Goal: Find specific page/section: Find specific page/section

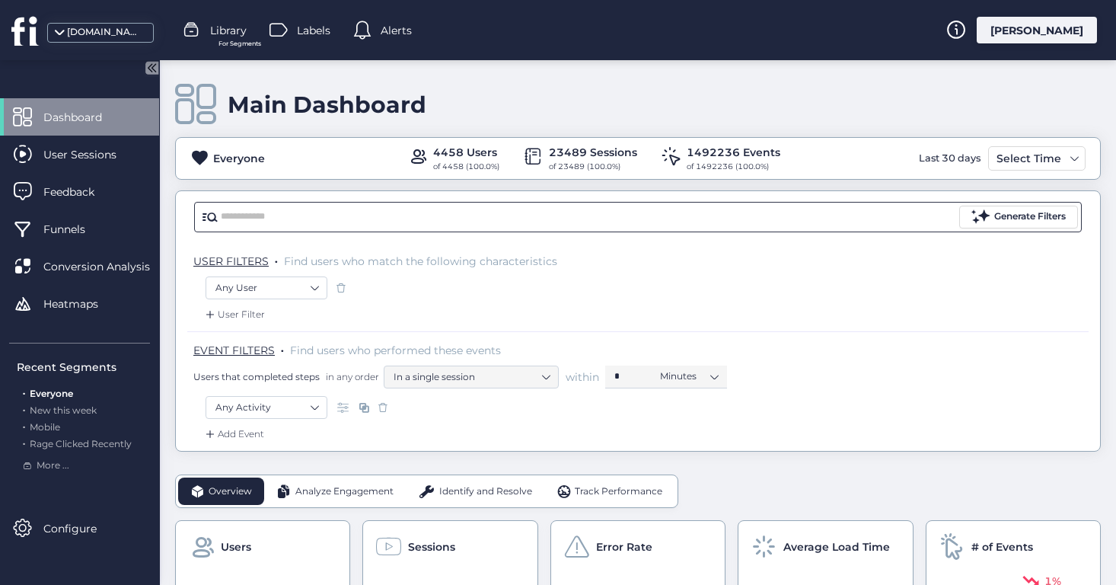
click at [454, 215] on input "text" at bounding box center [588, 217] width 735 height 23
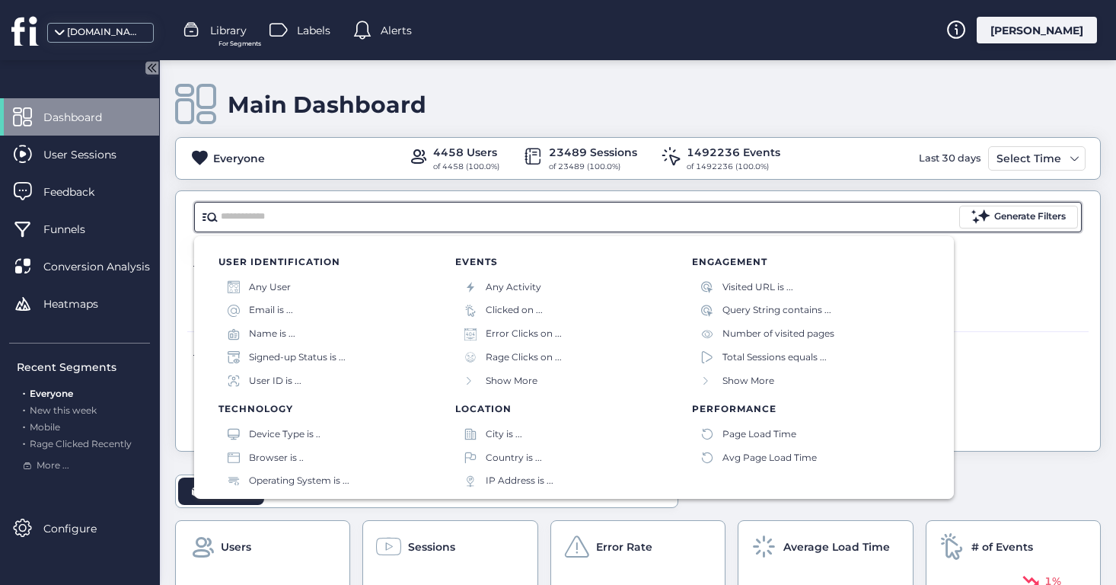
scroll to position [75, 0]
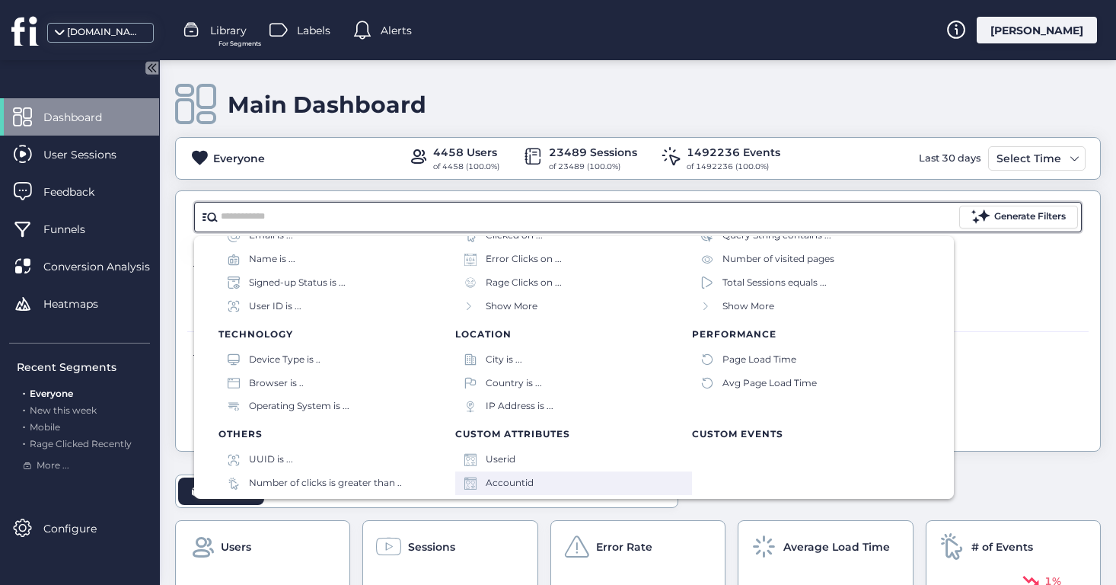
click at [524, 477] on div "Accountid" at bounding box center [510, 483] width 48 height 14
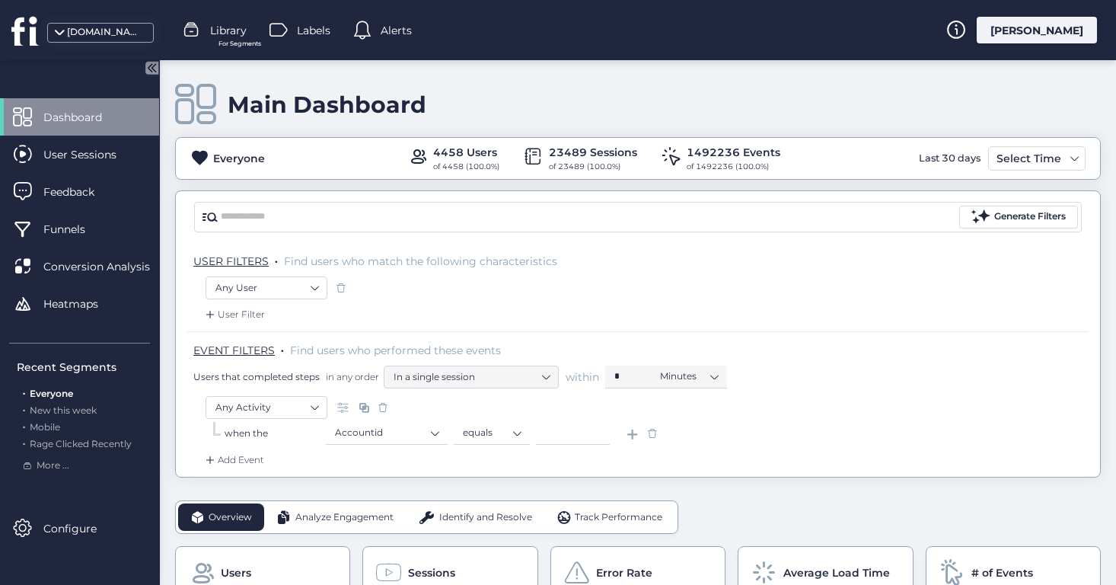
click at [556, 429] on input at bounding box center [573, 433] width 74 height 23
paste input "*****"
type input "*****"
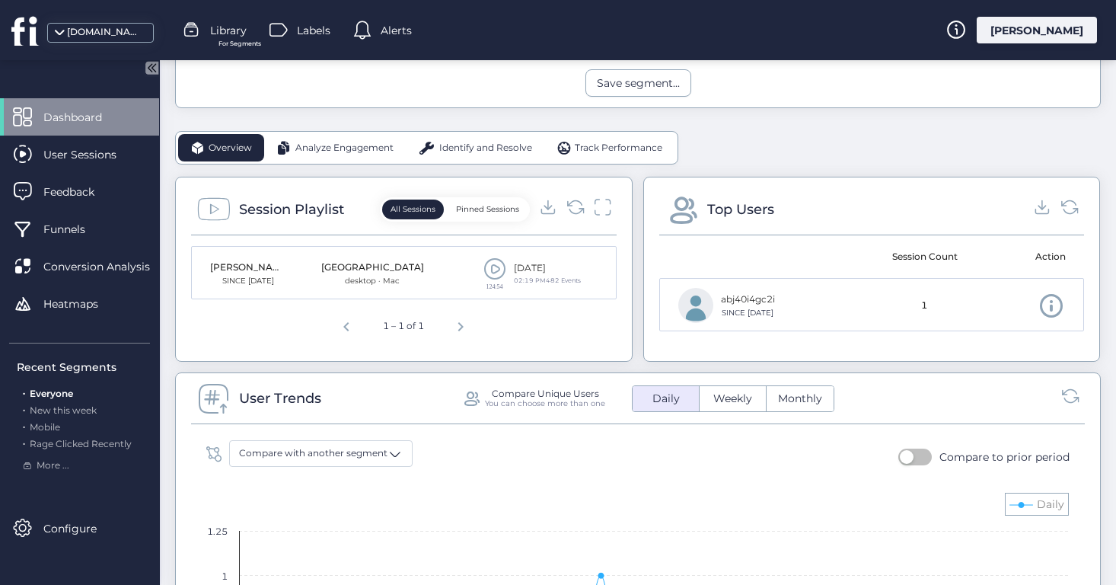
scroll to position [415, 0]
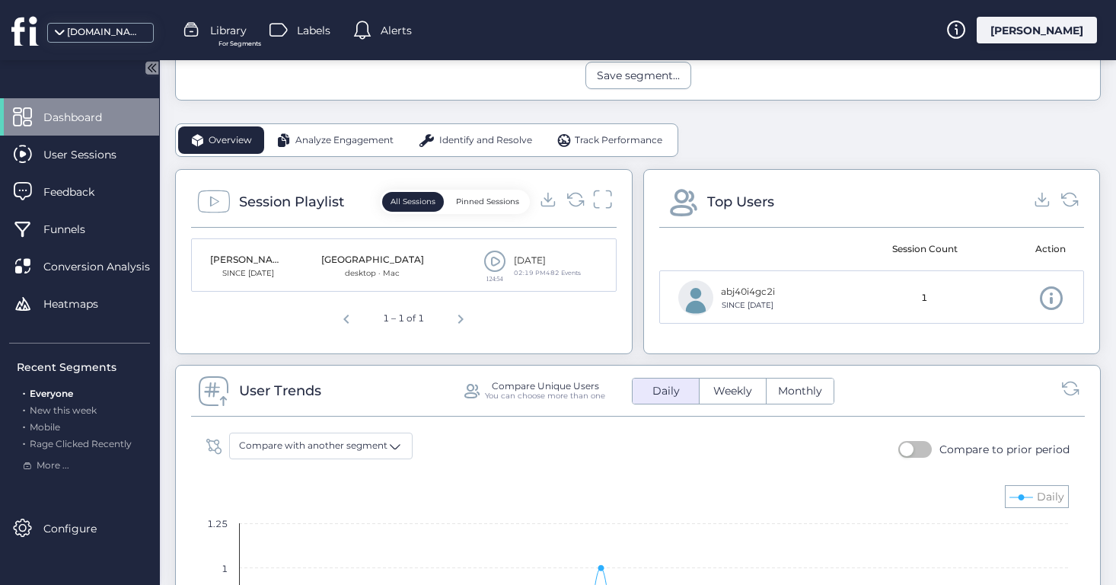
click at [603, 199] on icon at bounding box center [602, 199] width 20 height 21
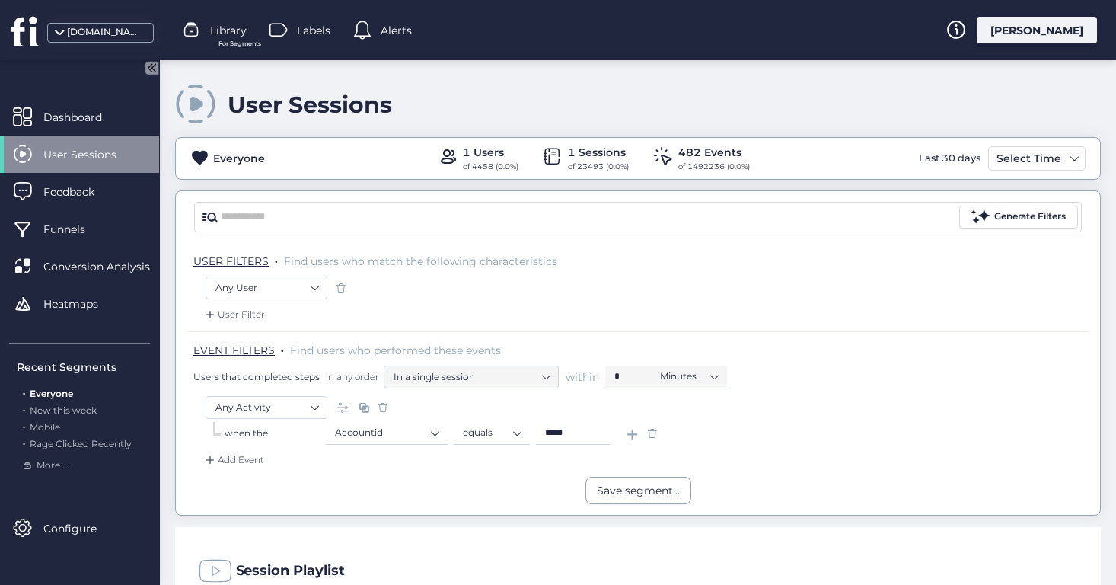
click at [118, 155] on span "User Sessions" at bounding box center [91, 154] width 96 height 17
click at [82, 150] on span "User Sessions" at bounding box center [91, 154] width 96 height 17
click at [650, 430] on span at bounding box center [652, 432] width 15 height 15
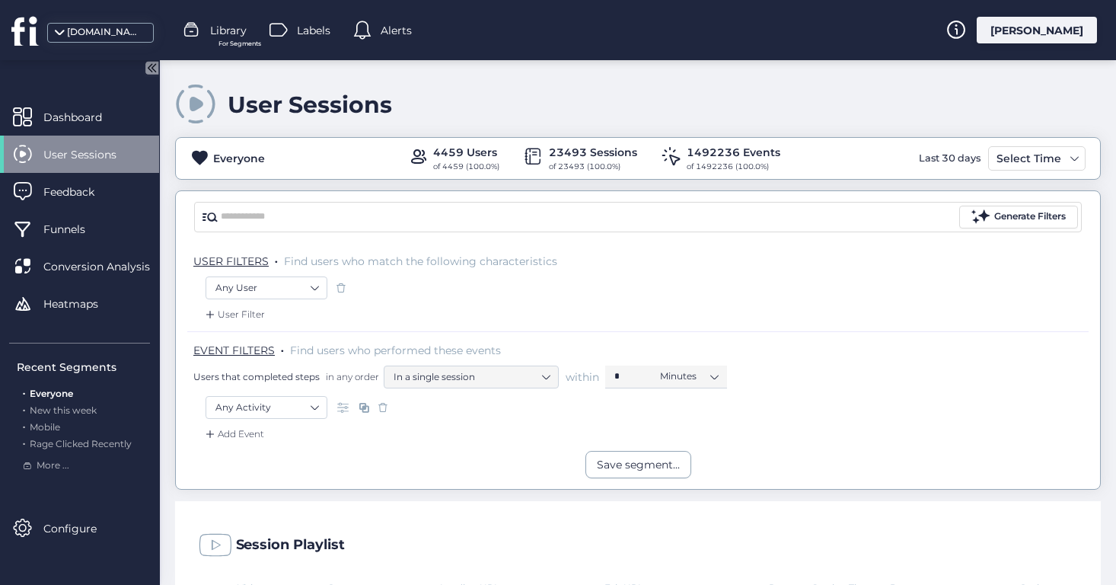
click at [235, 307] on div "User Filter" at bounding box center [233, 314] width 62 height 15
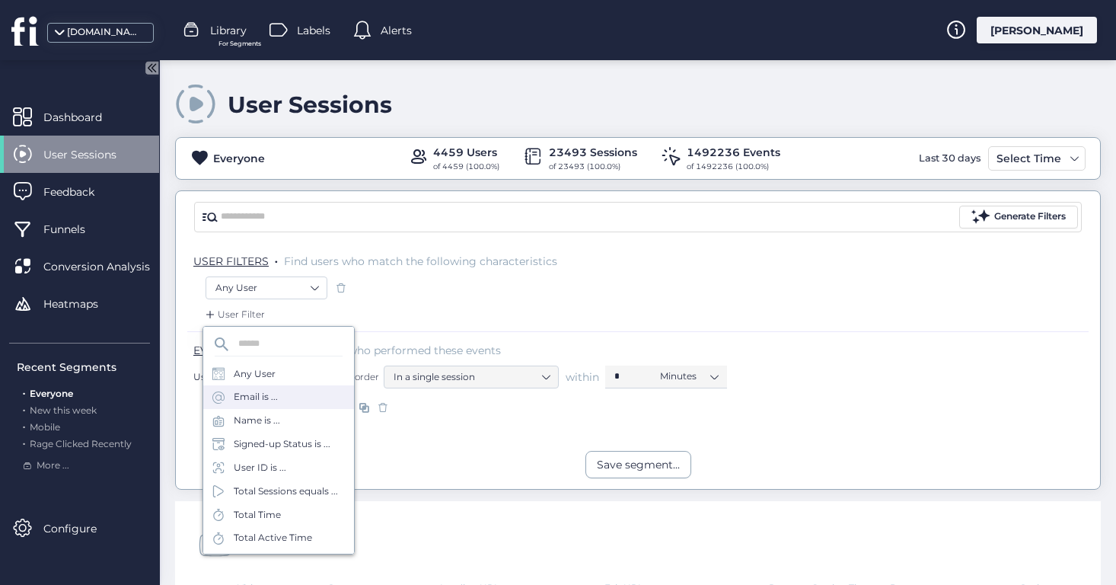
click at [281, 394] on div "Email is ..." at bounding box center [278, 397] width 151 height 24
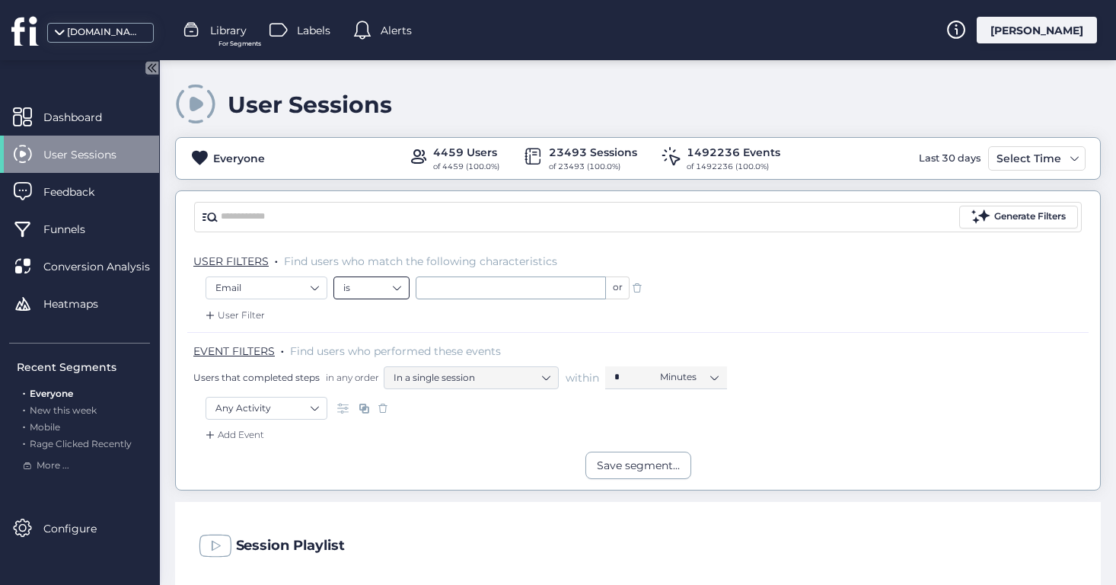
click at [358, 279] on nz-select-item "is" at bounding box center [371, 287] width 56 height 23
click at [377, 327] on nz-option-item "contains" at bounding box center [371, 333] width 75 height 21
click at [464, 295] on input "text" at bounding box center [511, 287] width 190 height 23
type input "*"
type input "**********"
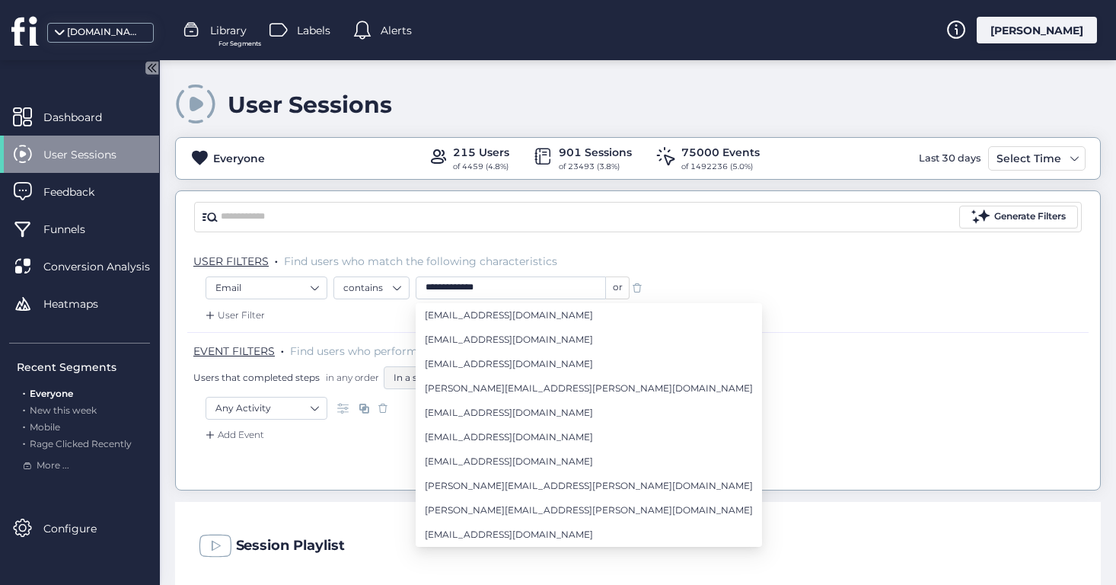
click at [782, 330] on div "User Filter" at bounding box center [637, 319] width 901 height 24
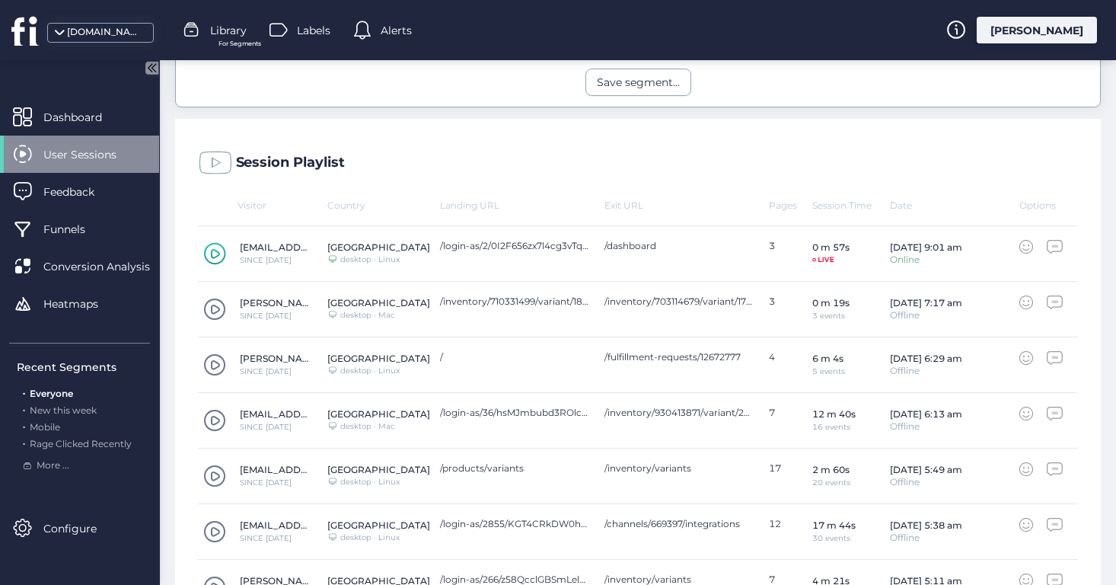
scroll to position [392, 0]
